Goal: Check status: Check status

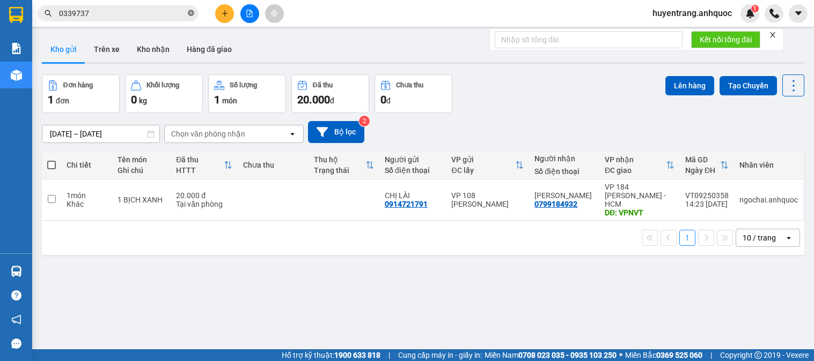
click at [189, 14] on icon "close-circle" at bounding box center [191, 13] width 6 height 6
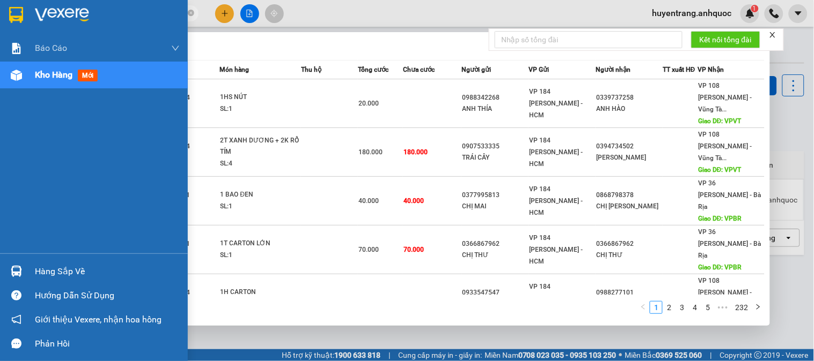
type input "N"
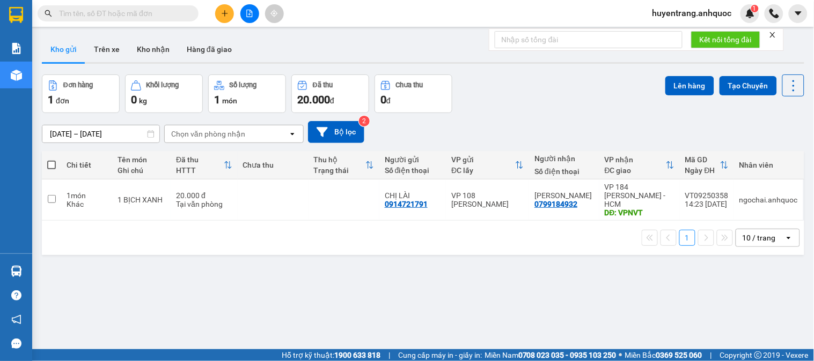
click at [94, 11] on input "text" at bounding box center [122, 14] width 127 height 12
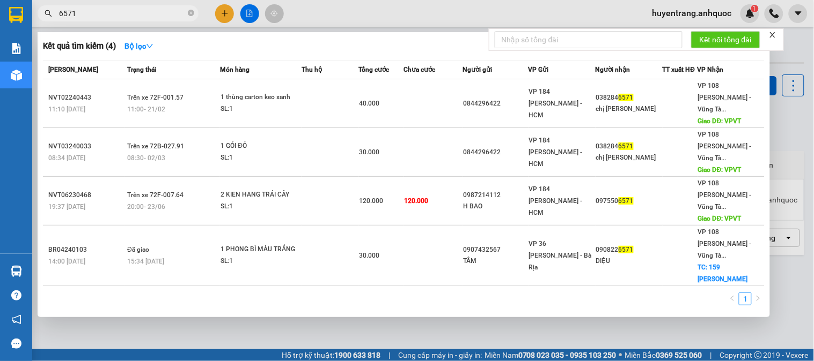
type input "6571"
drag, startPoint x: 445, startPoint y: 301, endPoint x: 444, endPoint y: 266, distance: 34.9
click at [448, 284] on div at bounding box center [407, 180] width 814 height 361
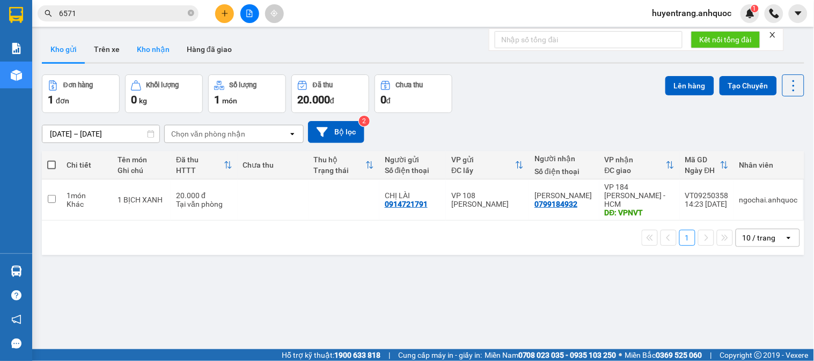
click at [150, 45] on button "Kho nhận" at bounding box center [153, 49] width 50 height 26
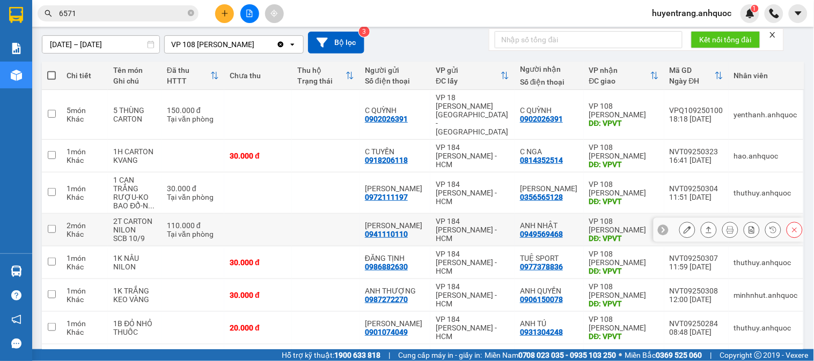
scroll to position [210, 0]
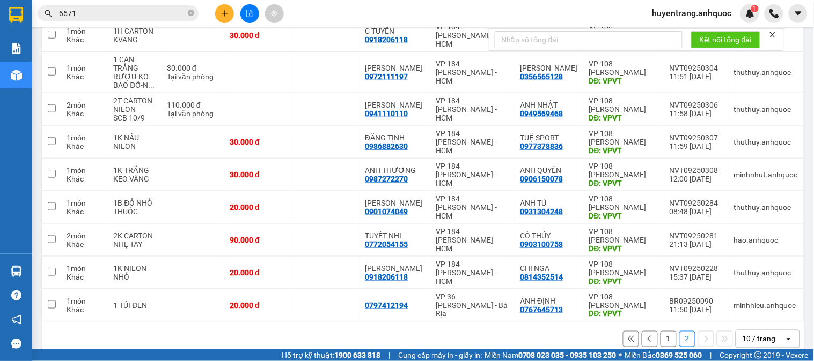
click at [660, 331] on button "1" at bounding box center [668, 339] width 16 height 16
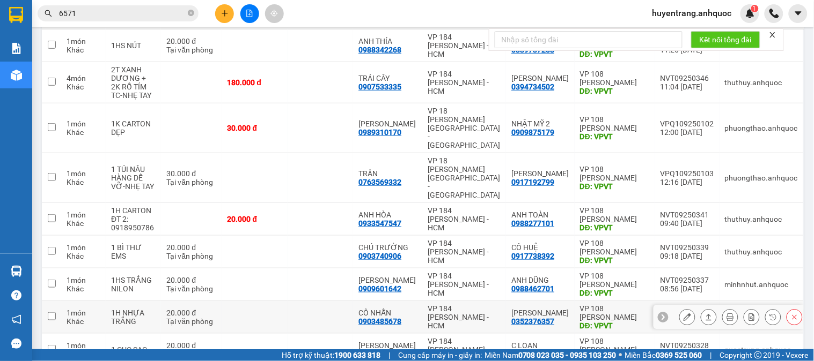
scroll to position [151, 0]
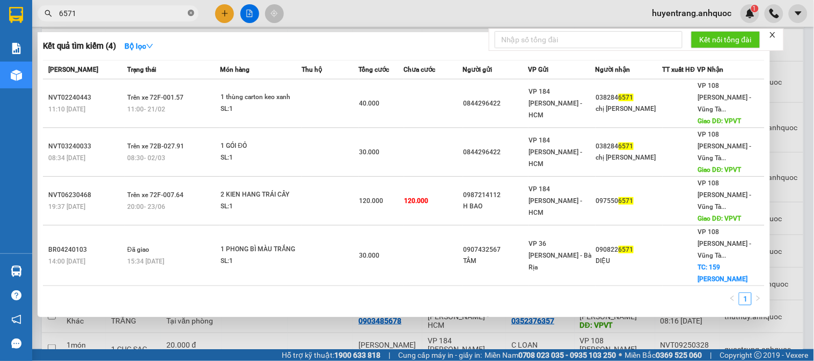
click at [190, 14] on icon "close-circle" at bounding box center [191, 13] width 6 height 6
click at [337, 8] on div at bounding box center [407, 180] width 814 height 361
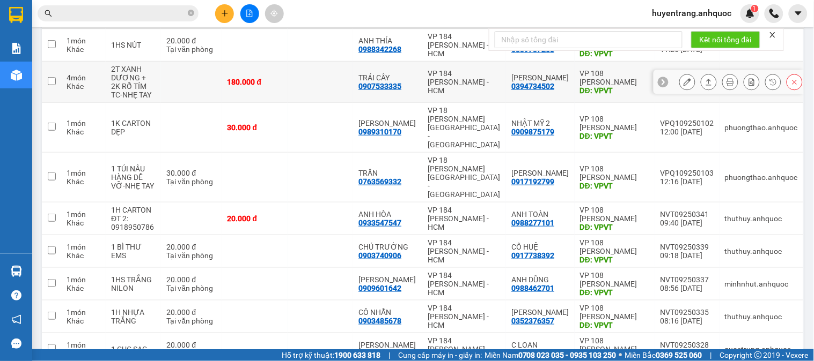
scroll to position [0, 0]
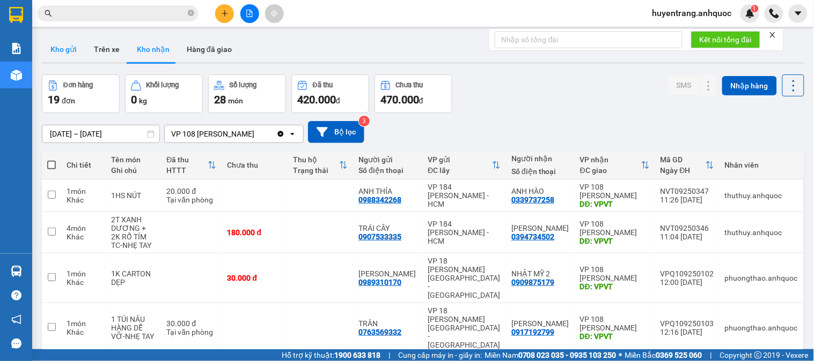
click at [65, 50] on button "Kho gửi" at bounding box center [63, 49] width 43 height 26
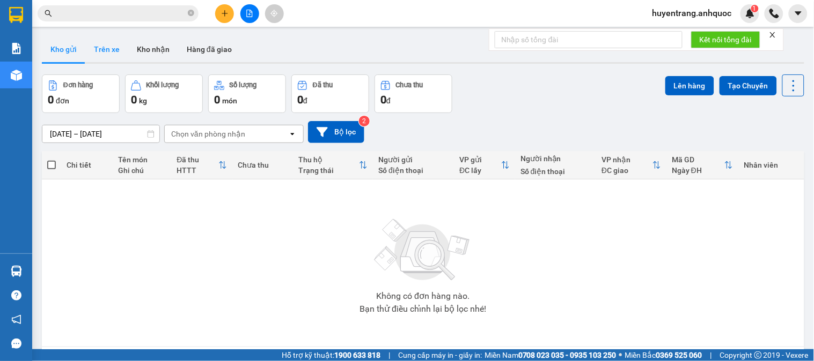
click at [102, 41] on button "Trên xe" at bounding box center [106, 49] width 43 height 26
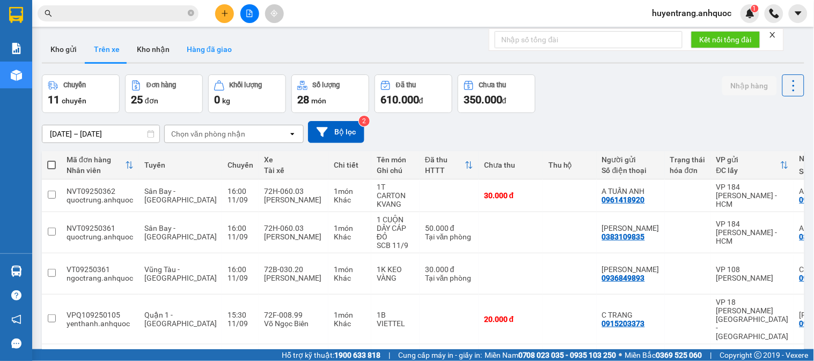
click at [213, 48] on button "Hàng đã giao" at bounding box center [209, 49] width 62 height 26
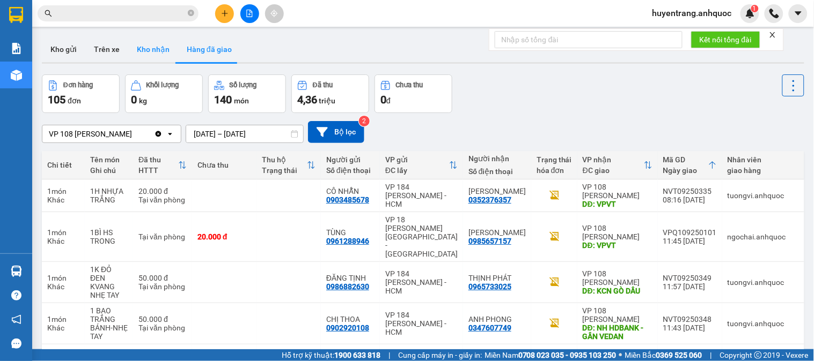
drag, startPoint x: 134, startPoint y: 51, endPoint x: 143, endPoint y: 52, distance: 9.1
click at [143, 52] on button "Kho nhận" at bounding box center [153, 49] width 50 height 26
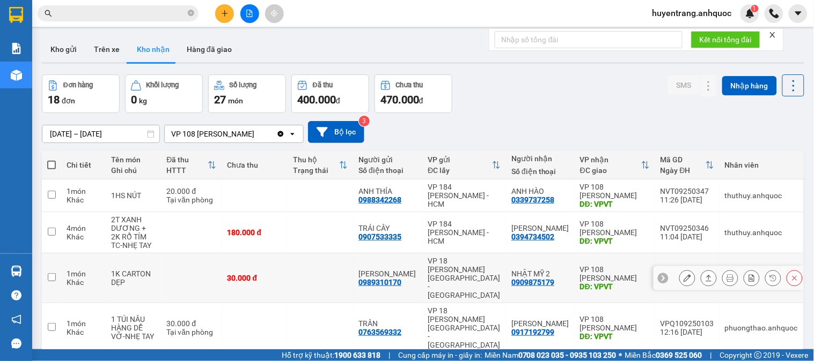
scroll to position [210, 0]
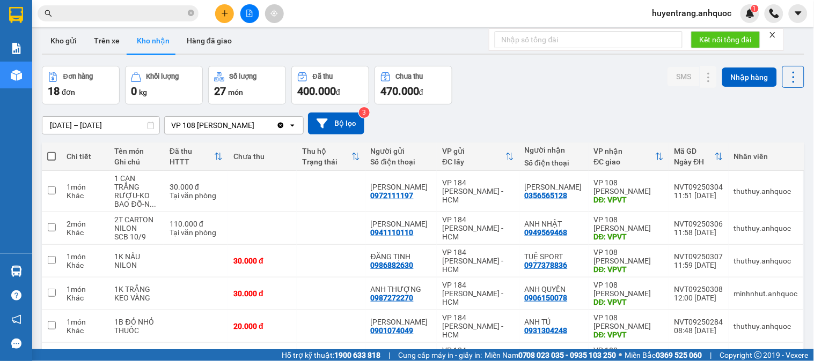
scroll to position [0, 0]
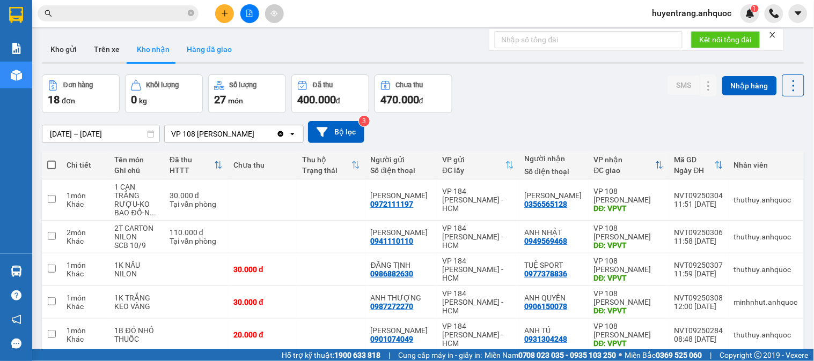
click at [187, 60] on button "Hàng đã giao" at bounding box center [209, 49] width 62 height 26
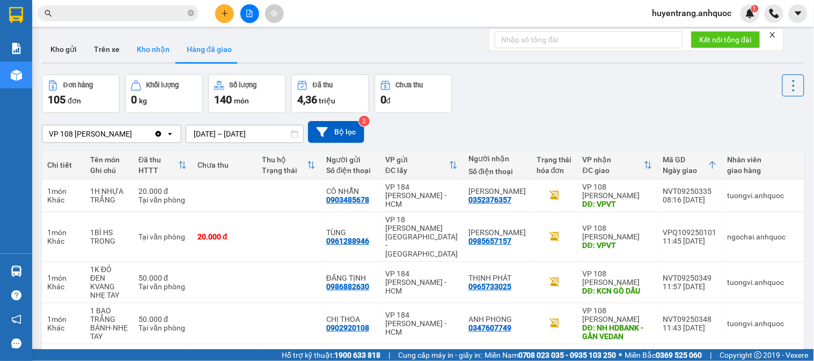
click at [157, 50] on button "Kho nhận" at bounding box center [153, 49] width 50 height 26
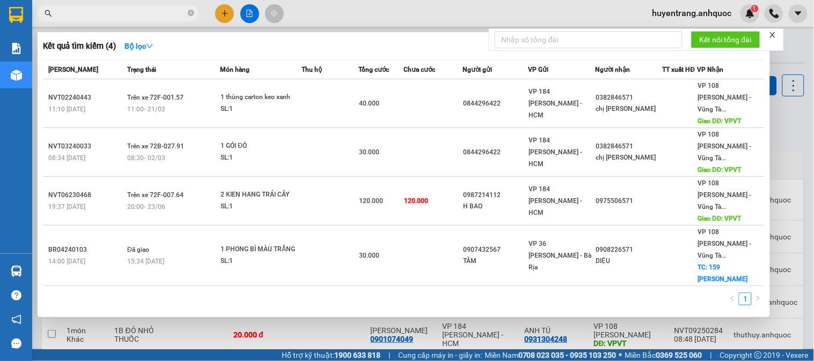
click at [88, 12] on input "text" at bounding box center [122, 14] width 127 height 12
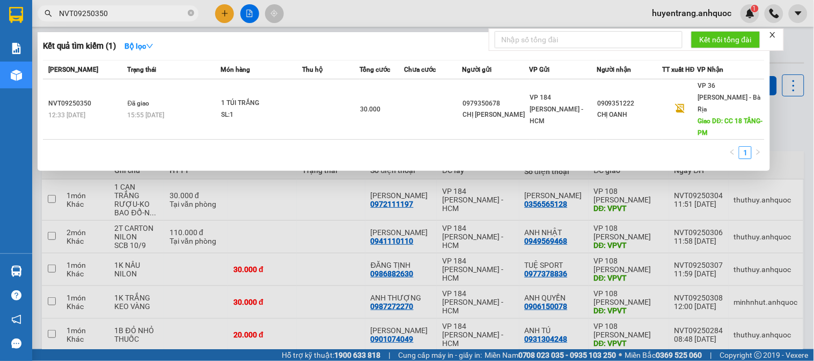
click at [285, 200] on div at bounding box center [407, 180] width 814 height 361
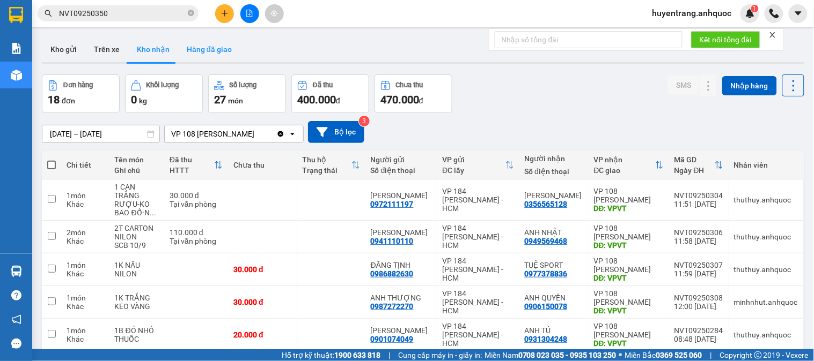
click at [193, 55] on button "Hàng đã giao" at bounding box center [209, 49] width 62 height 26
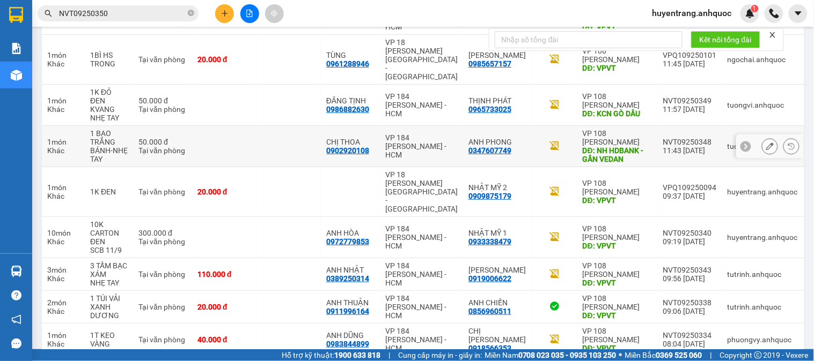
scroll to position [179, 0]
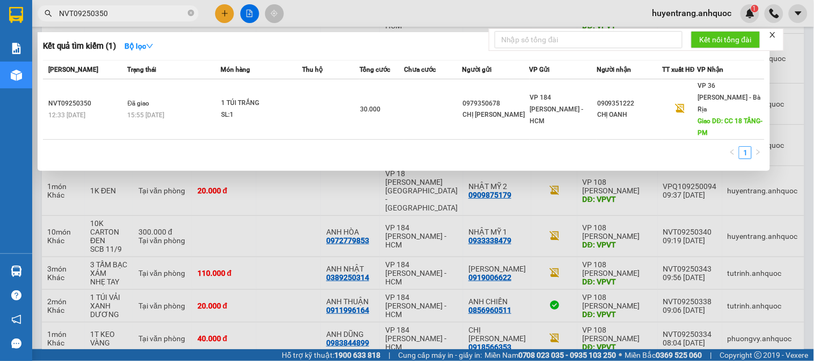
click at [139, 12] on input "NVT09250350" at bounding box center [122, 14] width 127 height 12
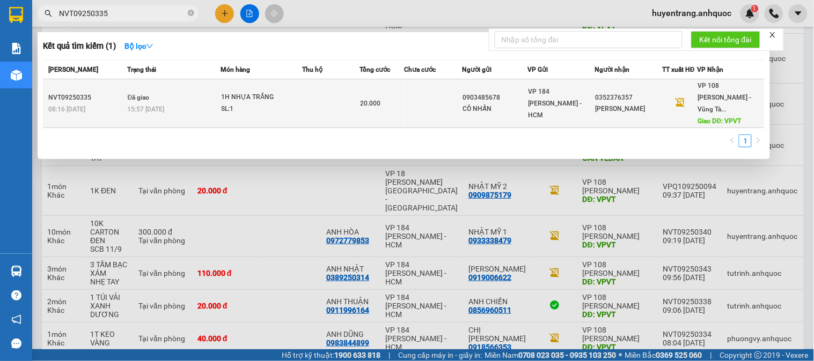
type input "NVT09250335"
click at [195, 92] on td "Đã giao 15:57 [DATE]" at bounding box center [173, 103] width 96 height 49
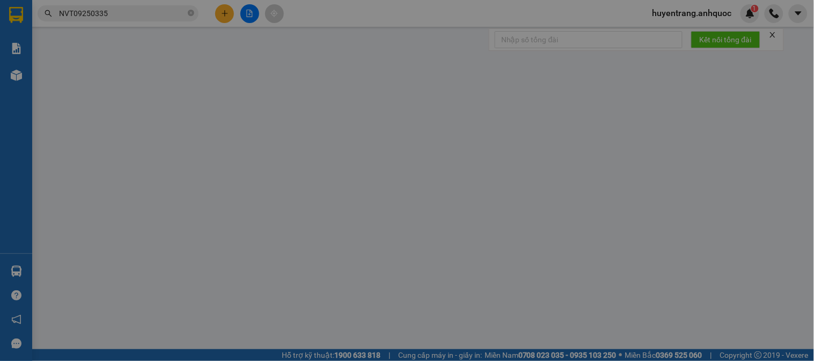
type input "0903485678"
type input "CÔ NHẪN"
type input "0352376357"
type input "[PERSON_NAME]"
type input "VPVT"
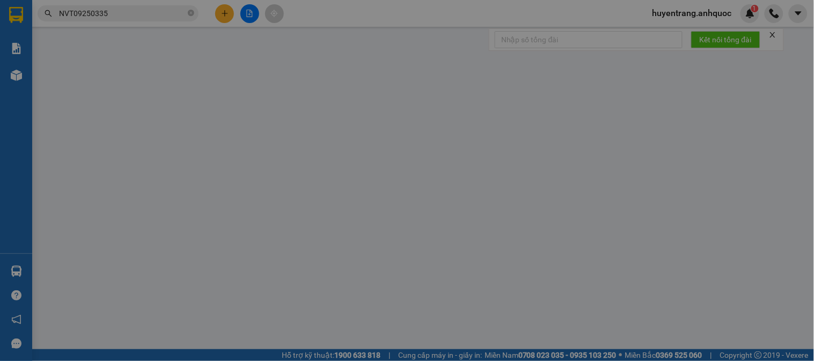
type input "TM 11/9 THỦY"
type input "20.000"
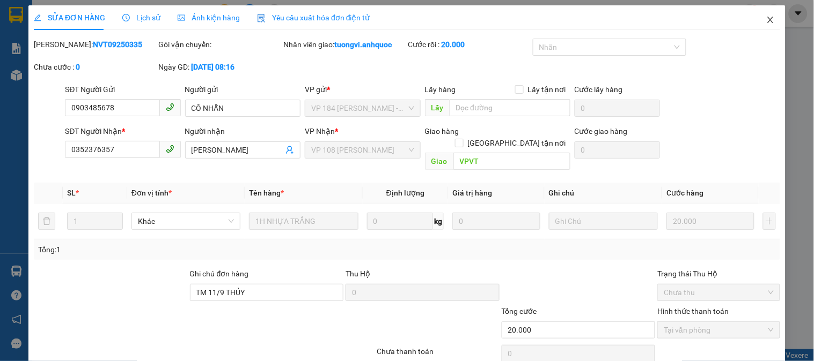
click at [767, 19] on icon "close" at bounding box center [770, 20] width 6 height 6
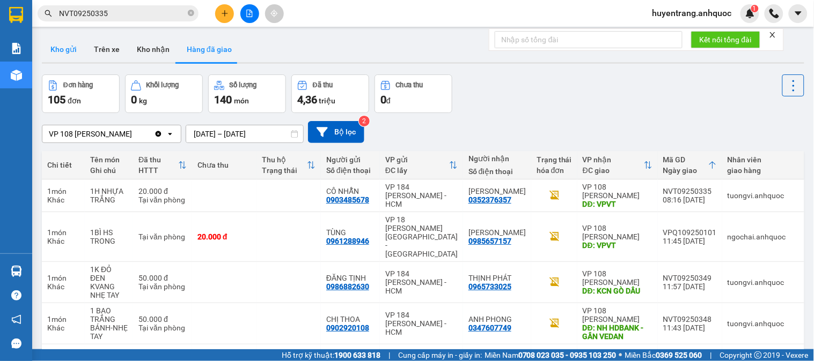
click at [63, 50] on button "Kho gửi" at bounding box center [63, 49] width 43 height 26
